Goal: Information Seeking & Learning: Learn about a topic

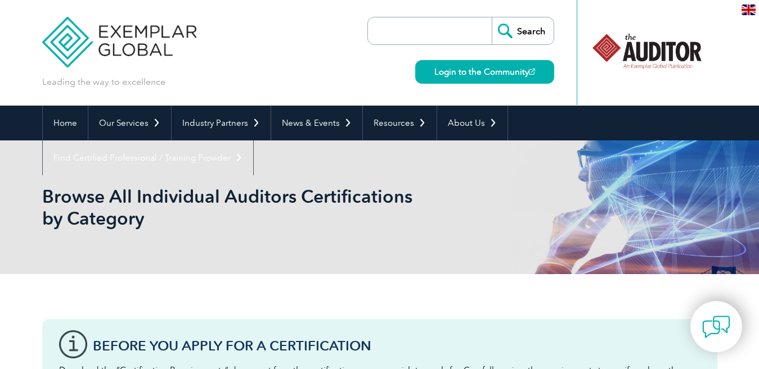
click at [408, 30] on input "search" at bounding box center [432, 30] width 118 height 27
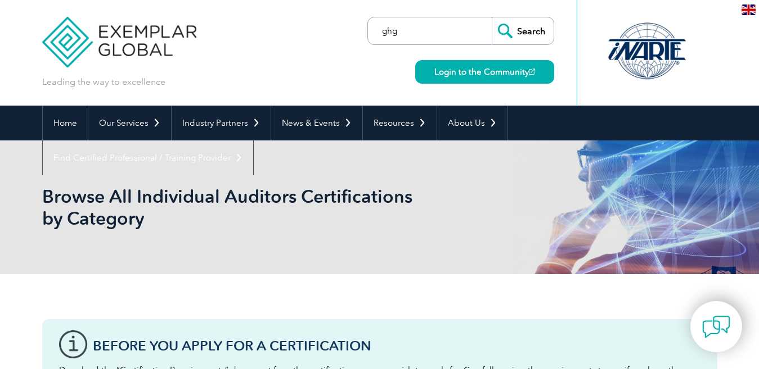
type input "ghg"
click at [491, 17] on input "Search" at bounding box center [522, 30] width 62 height 27
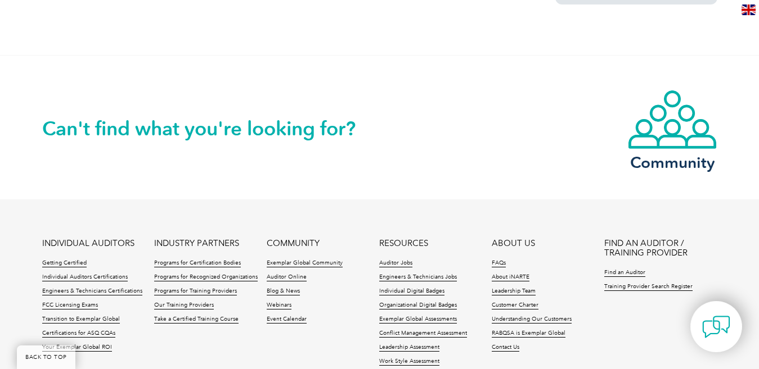
scroll to position [956, 0]
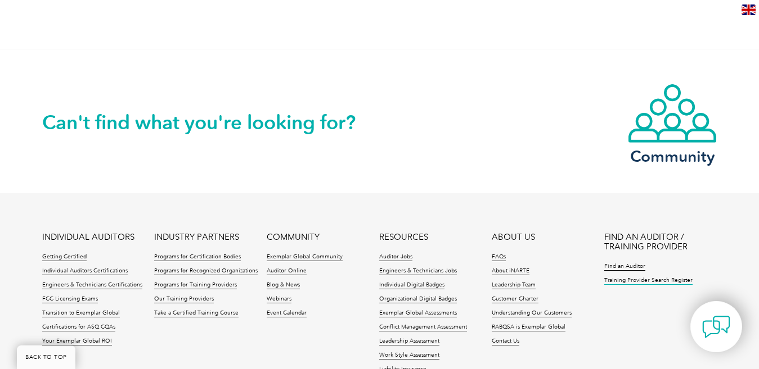
click at [629, 277] on link "Training Provider Search Register" at bounding box center [648, 281] width 88 height 8
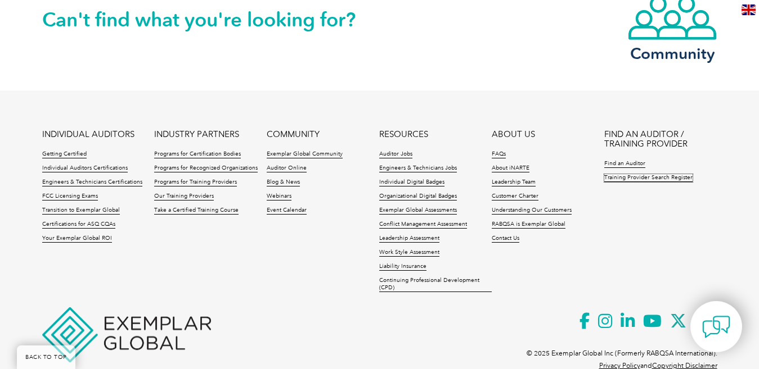
scroll to position [1068, 0]
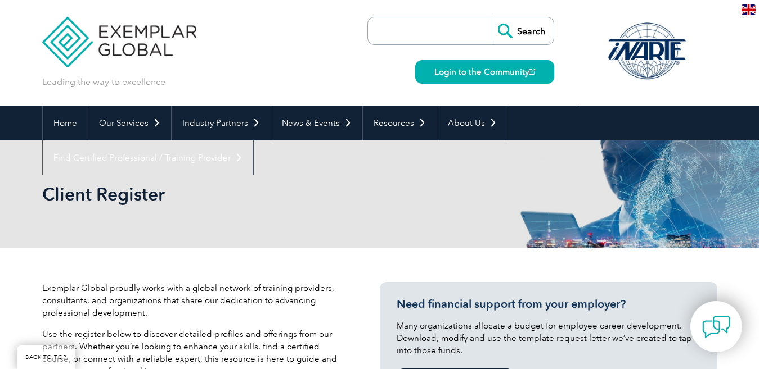
scroll to position [225, 0]
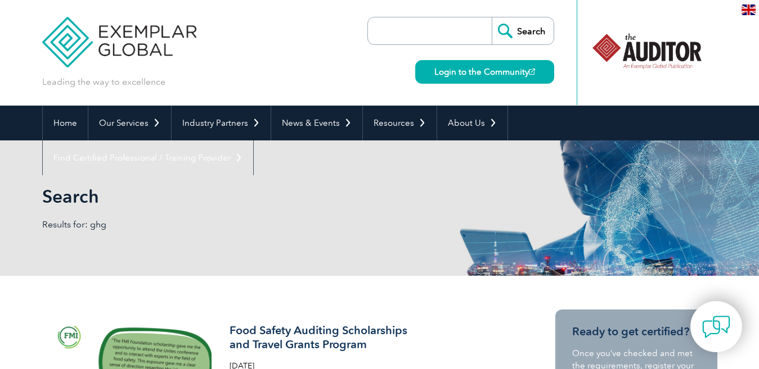
click at [416, 29] on input "search" at bounding box center [432, 30] width 118 height 27
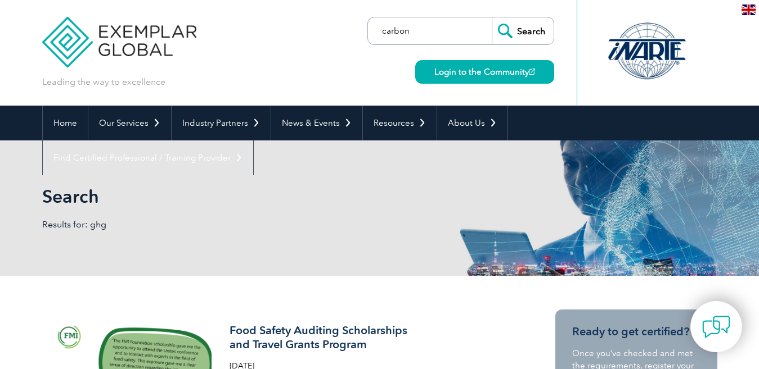
type input "carbon"
click at [491, 17] on input "Search" at bounding box center [522, 30] width 62 height 27
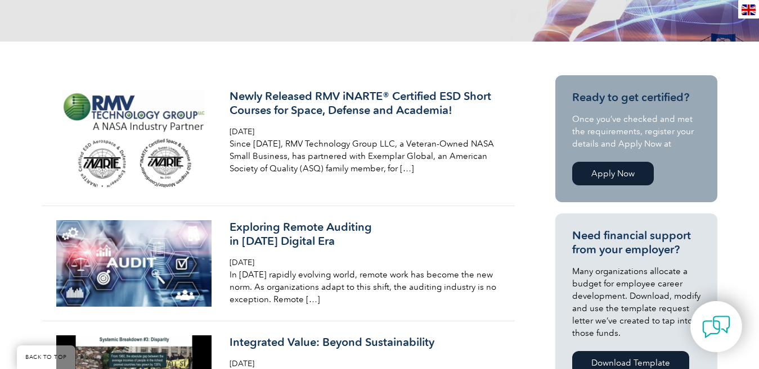
scroll to position [56, 0]
